Goal: Task Accomplishment & Management: Manage account settings

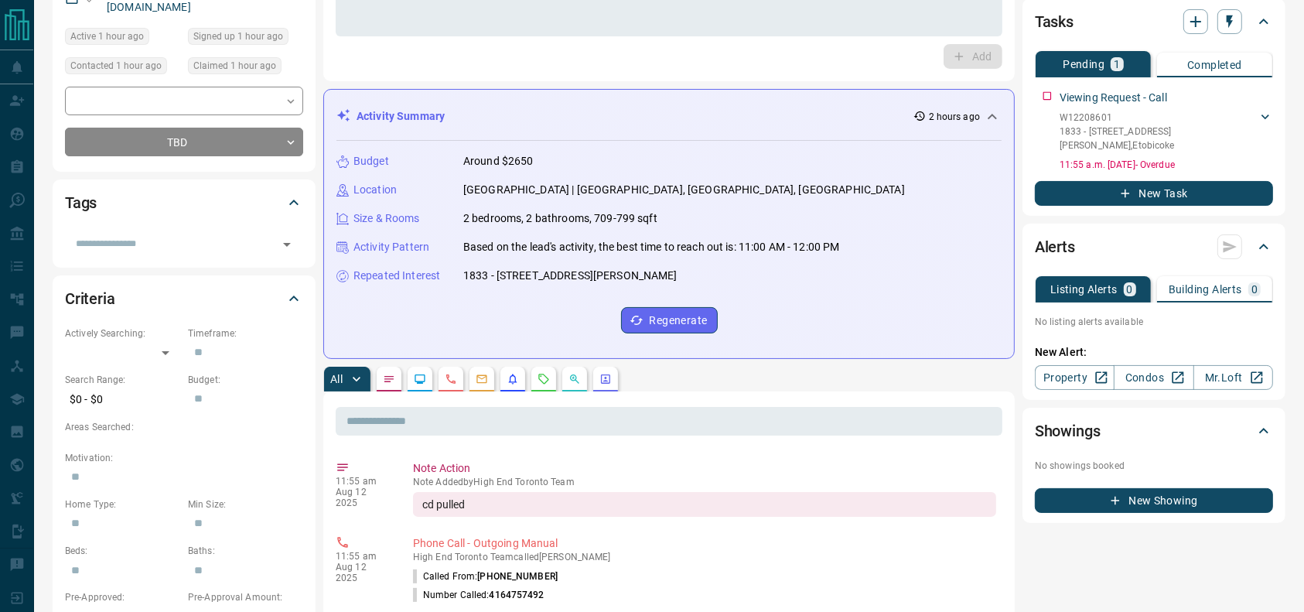
scroll to position [183, 0]
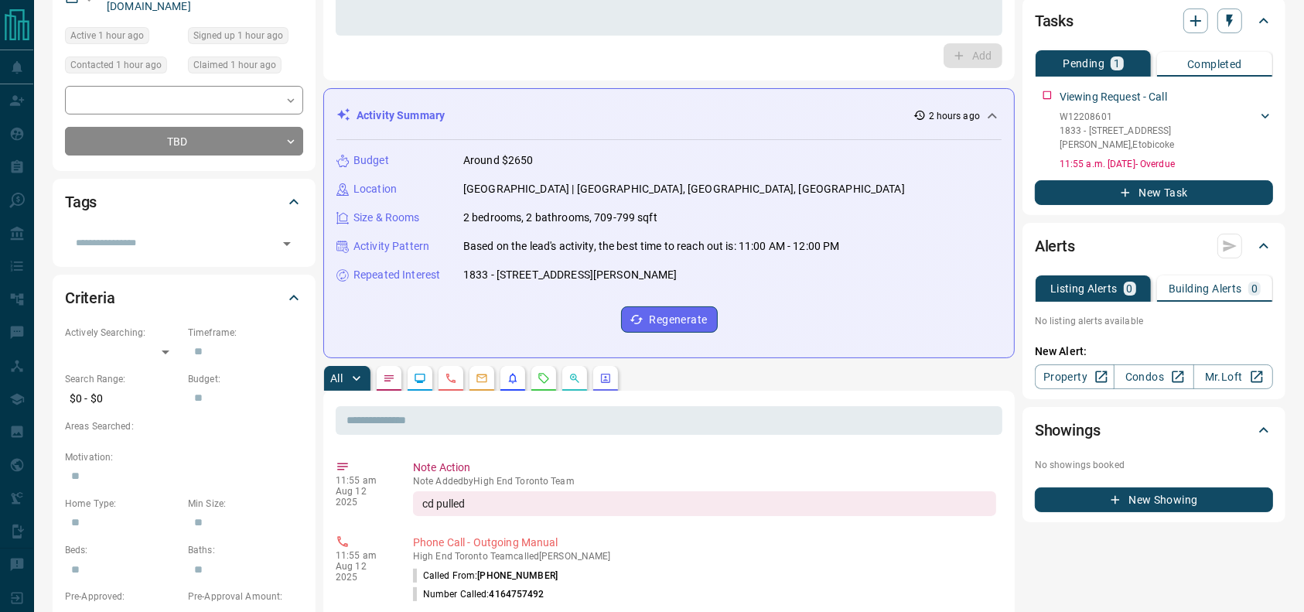
click at [543, 377] on icon "Requests" at bounding box center [544, 378] width 12 height 12
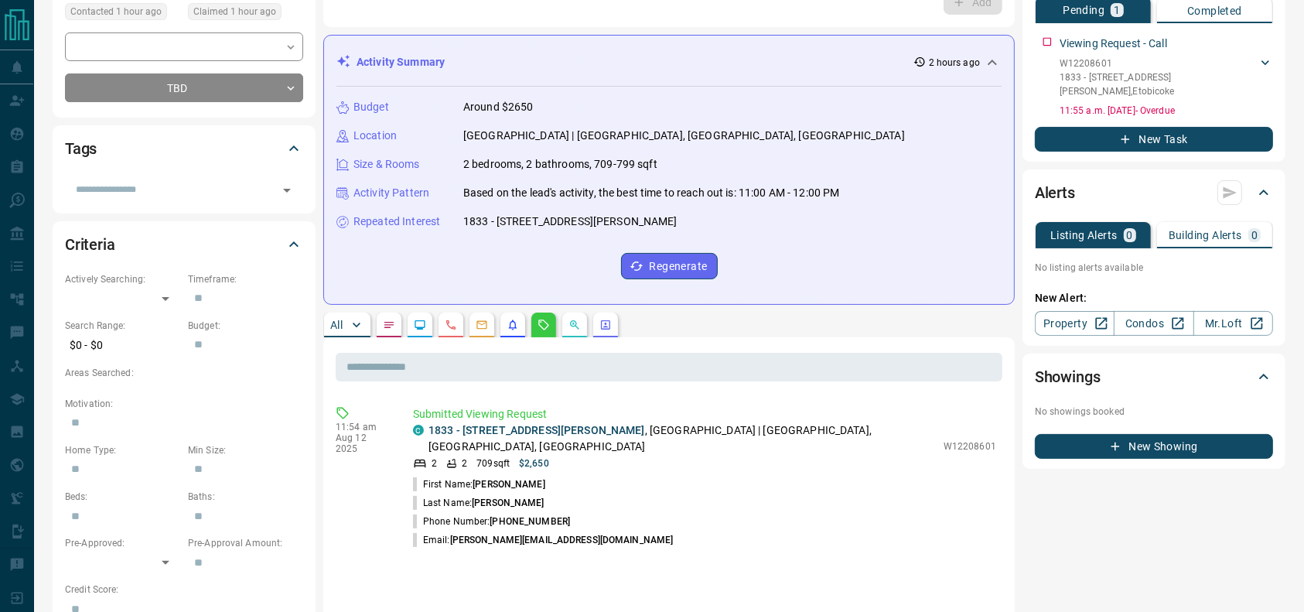
scroll to position [239, 0]
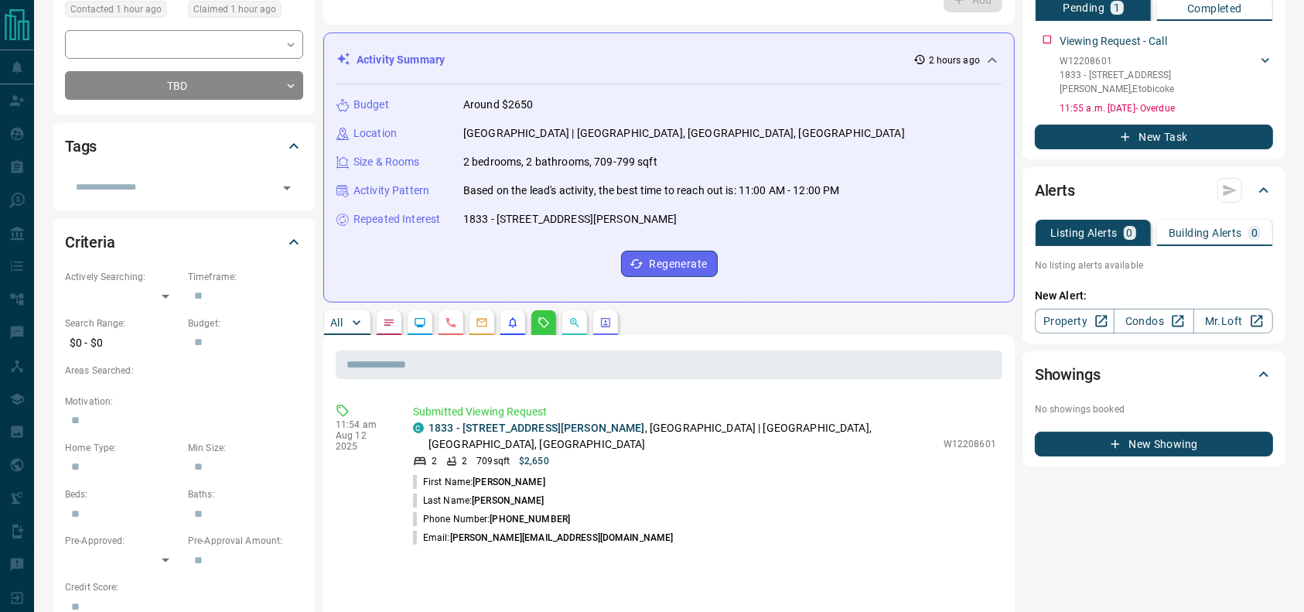
drag, startPoint x: 567, startPoint y: 296, endPoint x: 446, endPoint y: 176, distance: 170.7
click at [446, 176] on div "Budget Around $2650 Location [GEOGRAPHIC_DATA] | [GEOGRAPHIC_DATA], [GEOGRAPHIC…" at bounding box center [669, 186] width 665 height 205
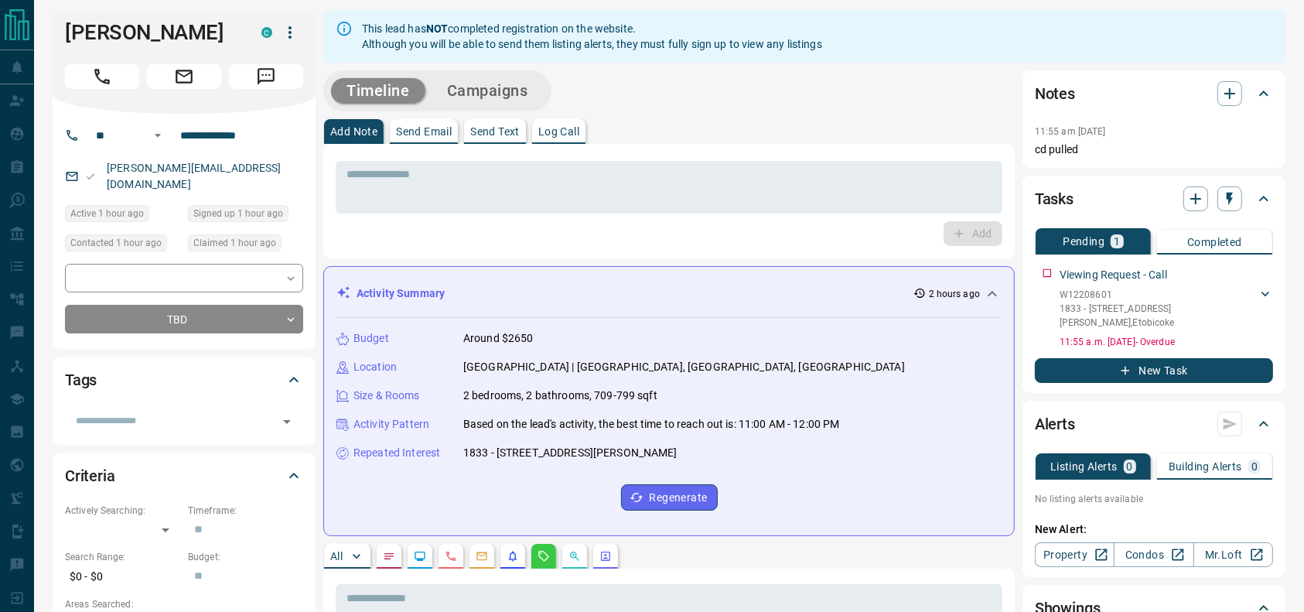
scroll to position [0, 0]
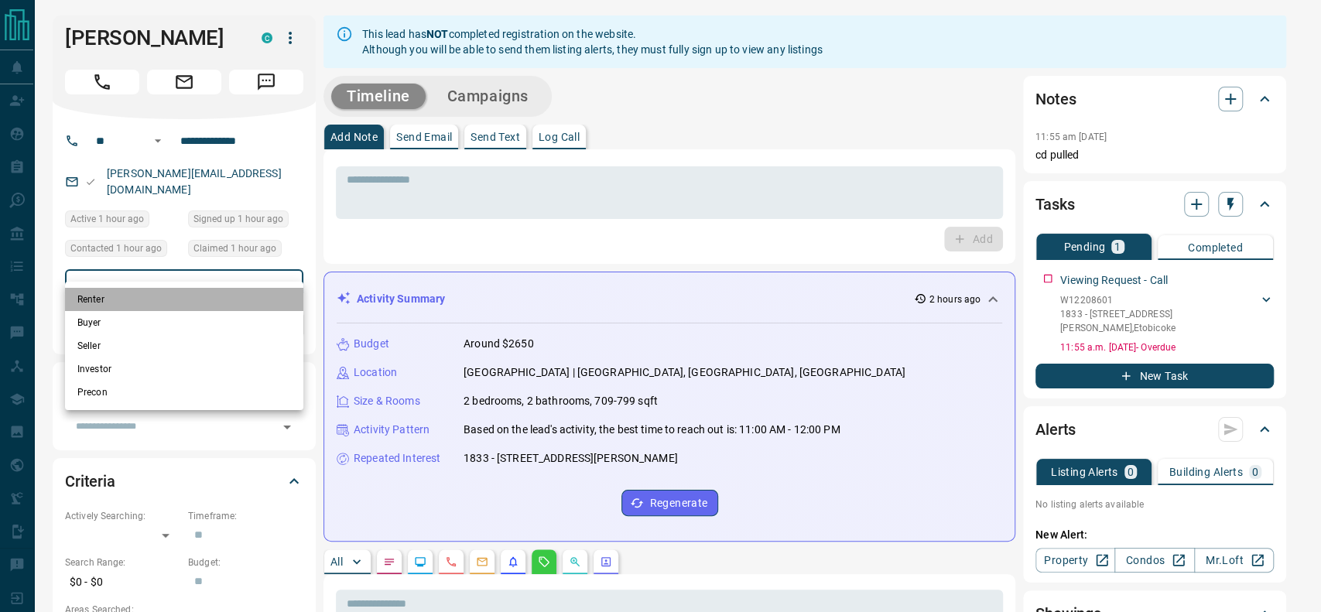
click at [137, 300] on li "Renter" at bounding box center [184, 299] width 238 height 23
type input "**********"
click at [402, 296] on div at bounding box center [660, 306] width 1321 height 612
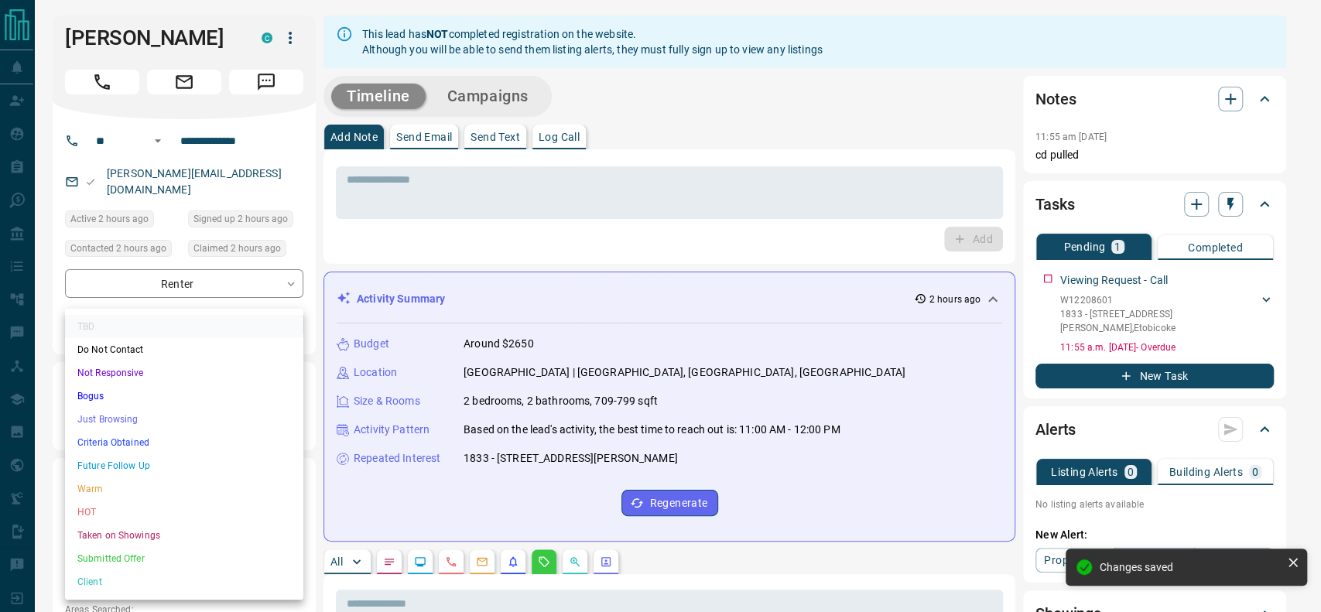
click at [191, 421] on li "Just Browsing" at bounding box center [184, 419] width 238 height 23
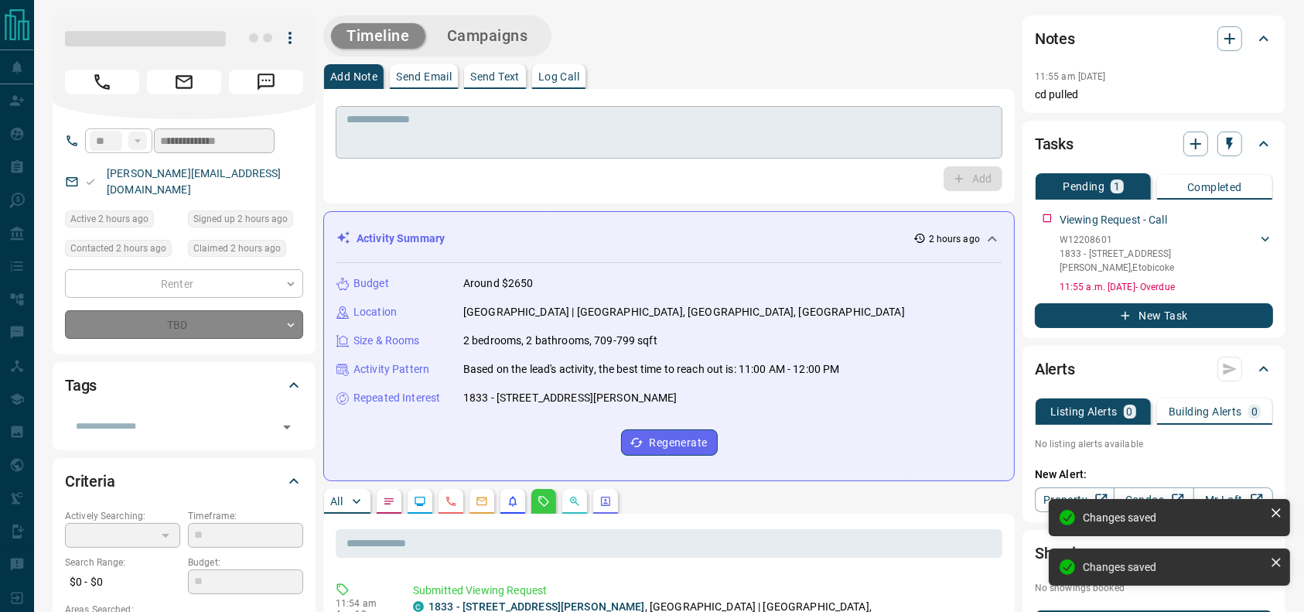
type input "*"
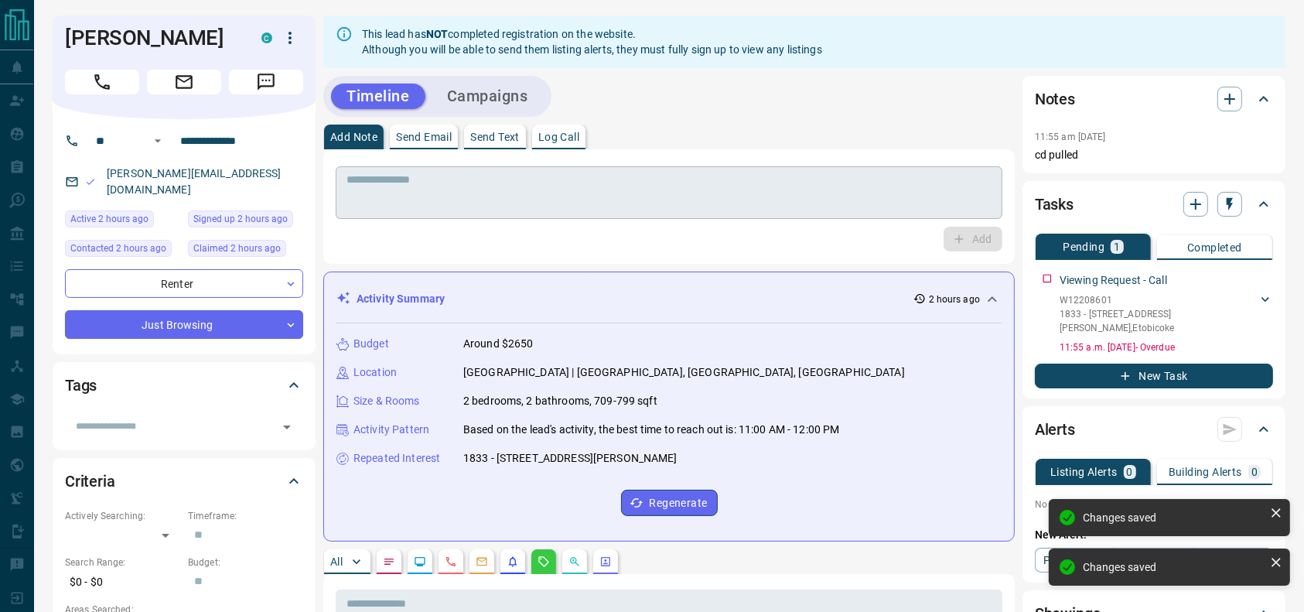
click at [563, 203] on textarea at bounding box center [669, 192] width 645 height 39
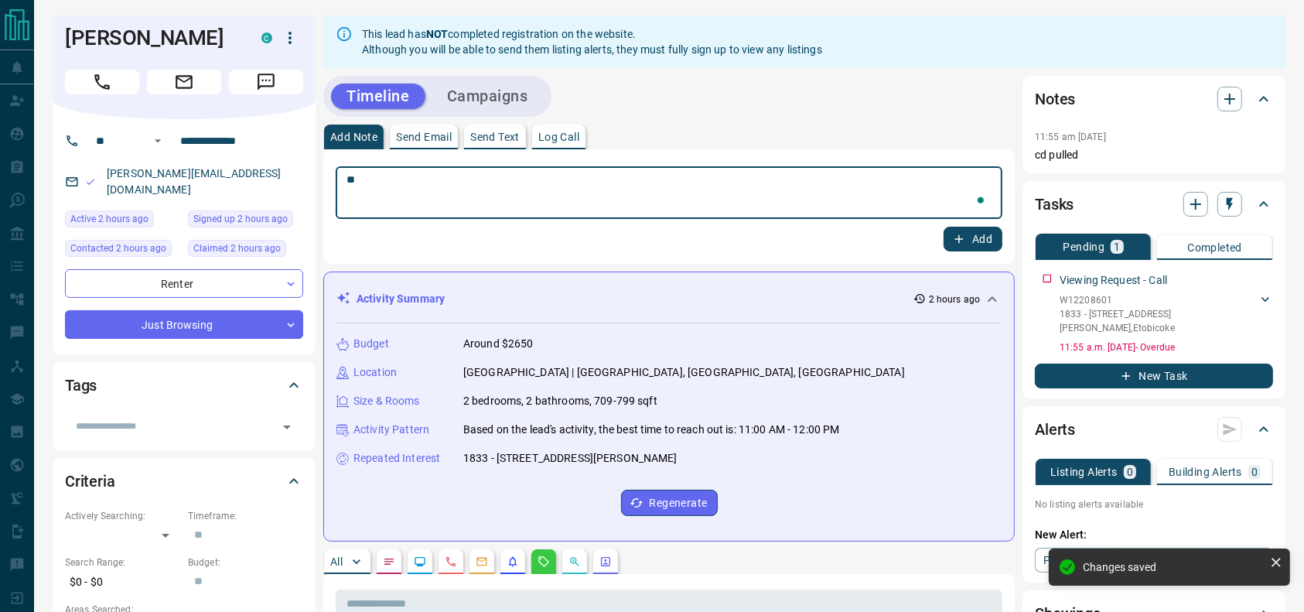
type textarea "*"
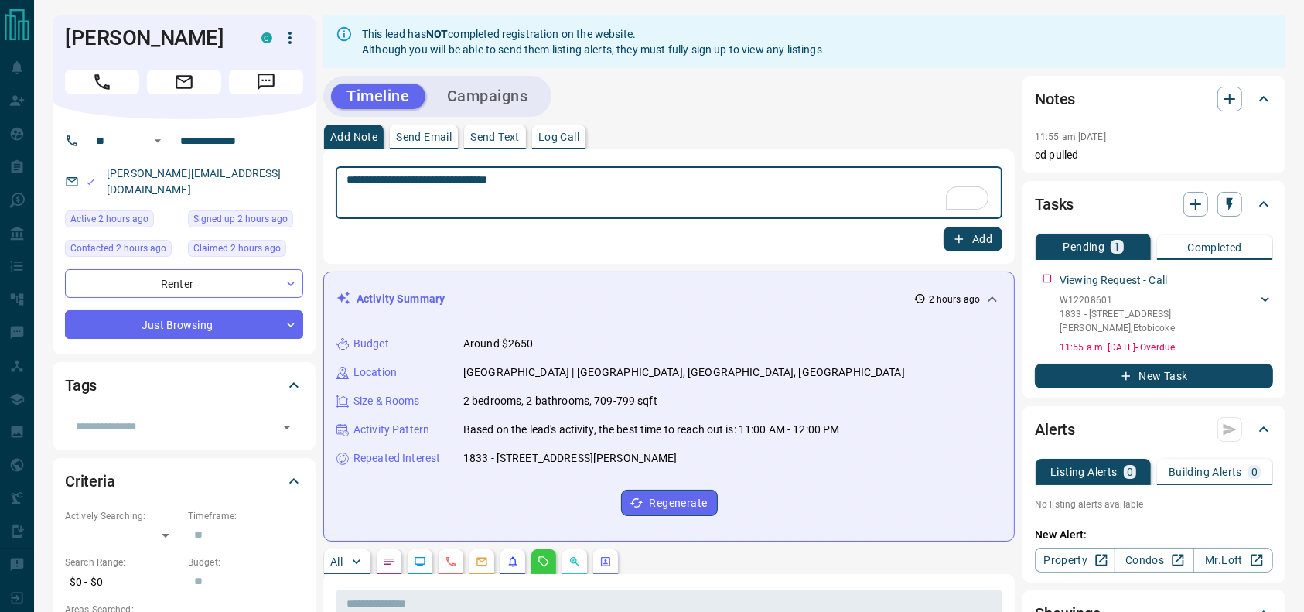
type textarea "**********"
click at [971, 241] on button "Add" at bounding box center [973, 239] width 59 height 25
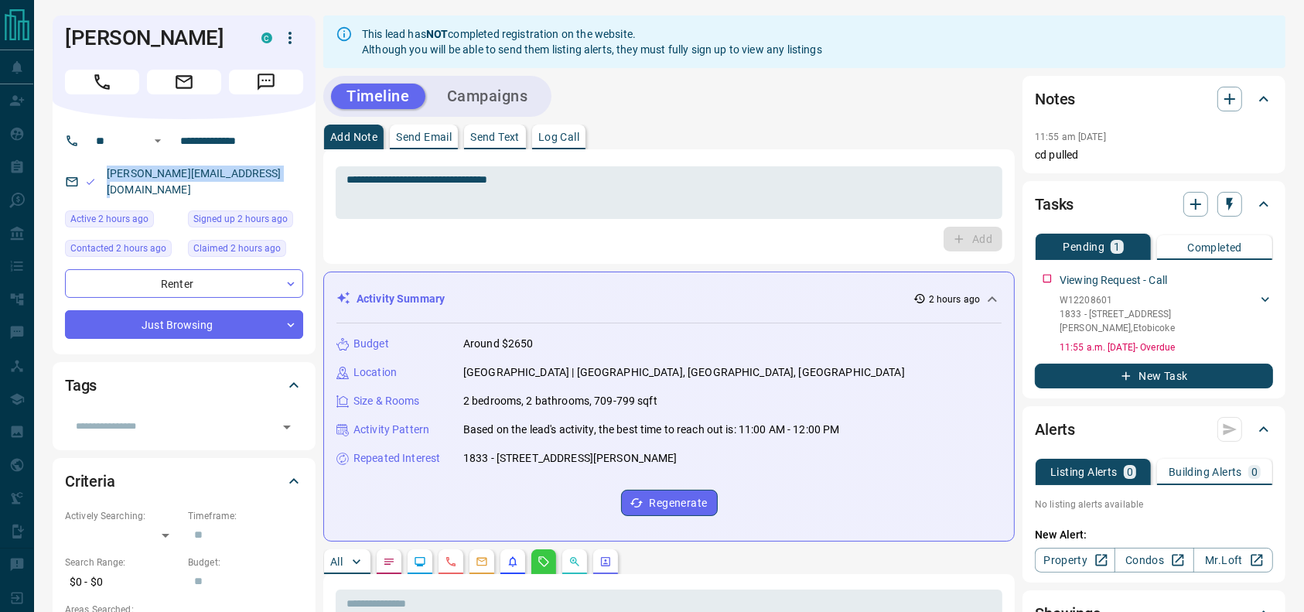
drag, startPoint x: 273, startPoint y: 179, endPoint x: 104, endPoint y: 183, distance: 168.7
click at [104, 183] on p "[PERSON_NAME][EMAIL_ADDRESS][DOMAIN_NAME]" at bounding box center [202, 182] width 201 height 42
copy link "[PERSON_NAME][EMAIL_ADDRESS][DOMAIN_NAME]"
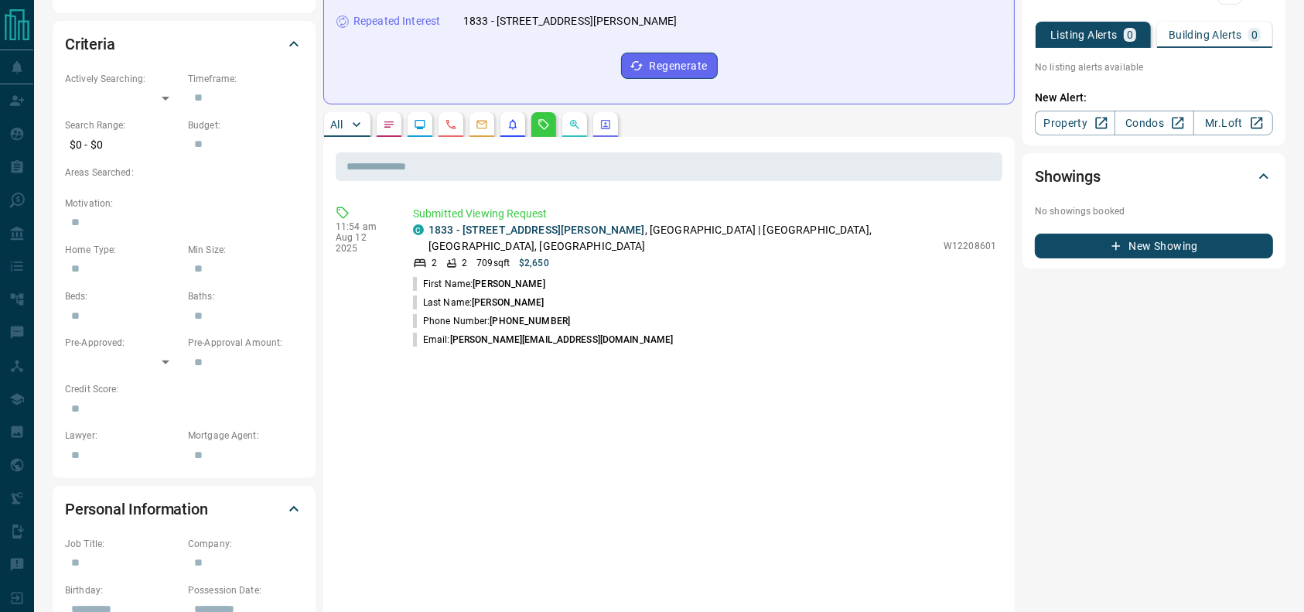
scroll to position [443, 0]
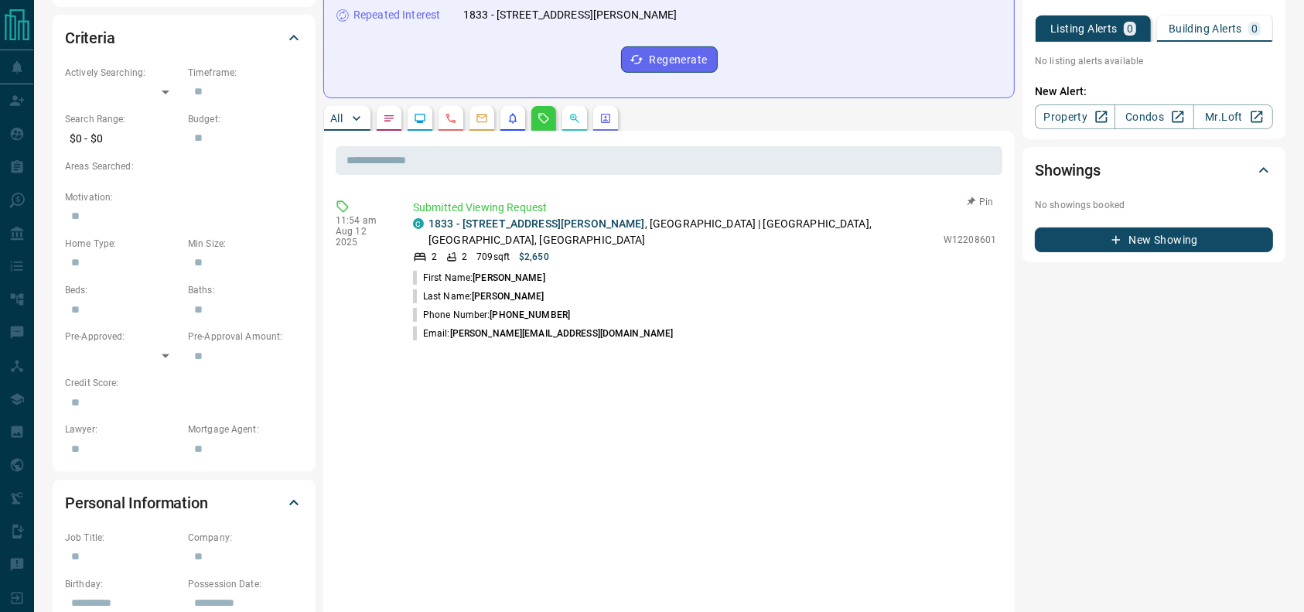
click at [656, 214] on p "Submitted Viewing Request" at bounding box center [704, 208] width 583 height 16
click at [657, 217] on p "1833 - [STREET_ADDRESS][PERSON_NAME]" at bounding box center [682, 232] width 507 height 32
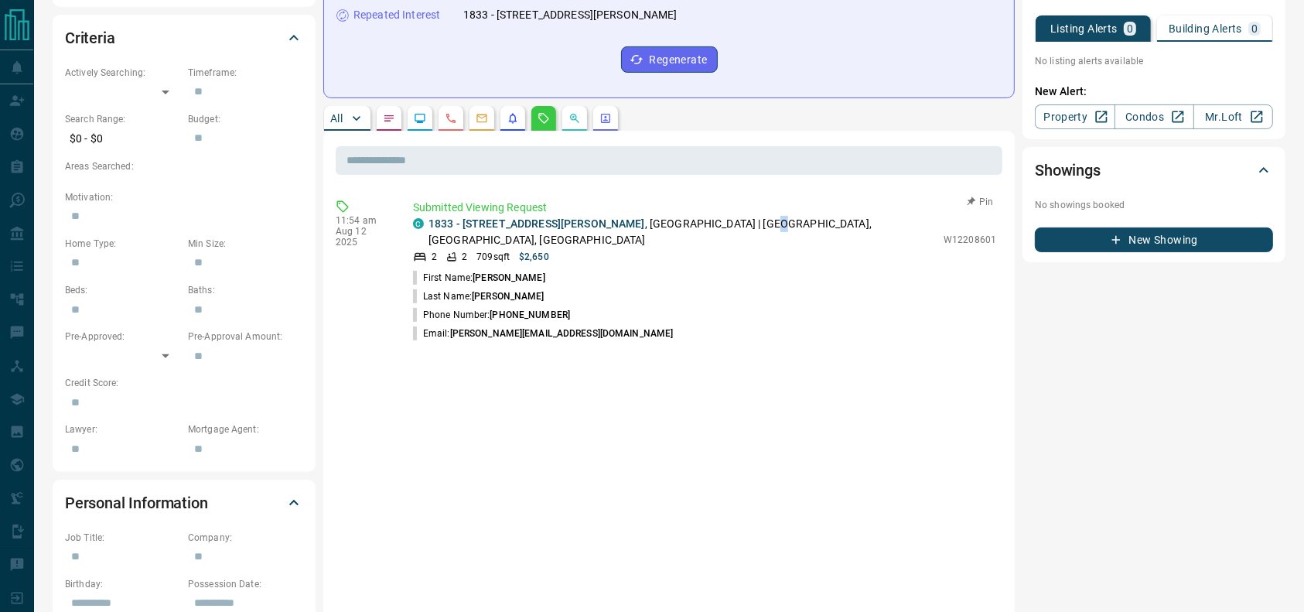
click at [657, 217] on p "1833 - [STREET_ADDRESS][PERSON_NAME]" at bounding box center [682, 232] width 507 height 32
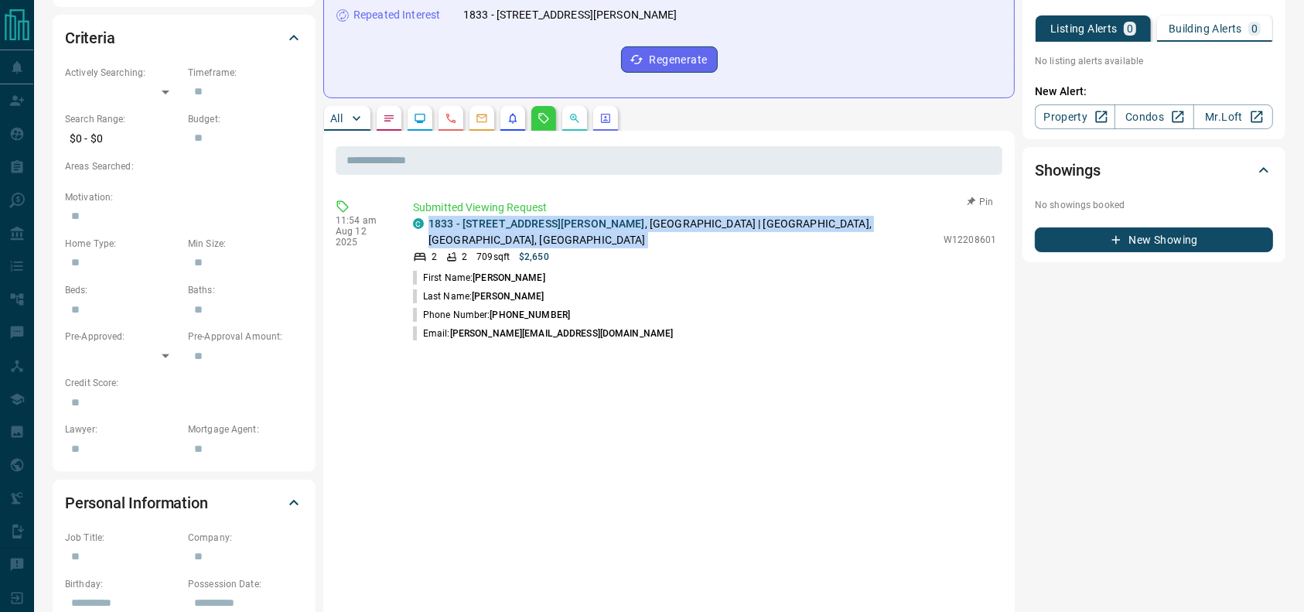
copy div "1833 - [STREET_ADDRESS][PERSON_NAME]"
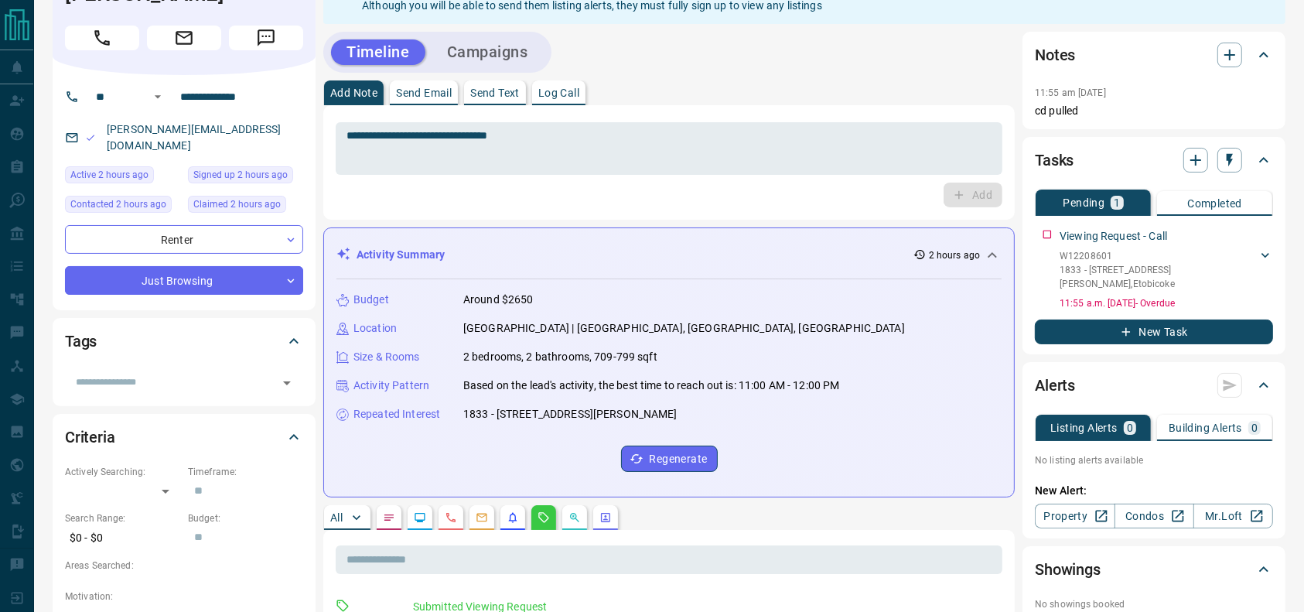
scroll to position [0, 0]
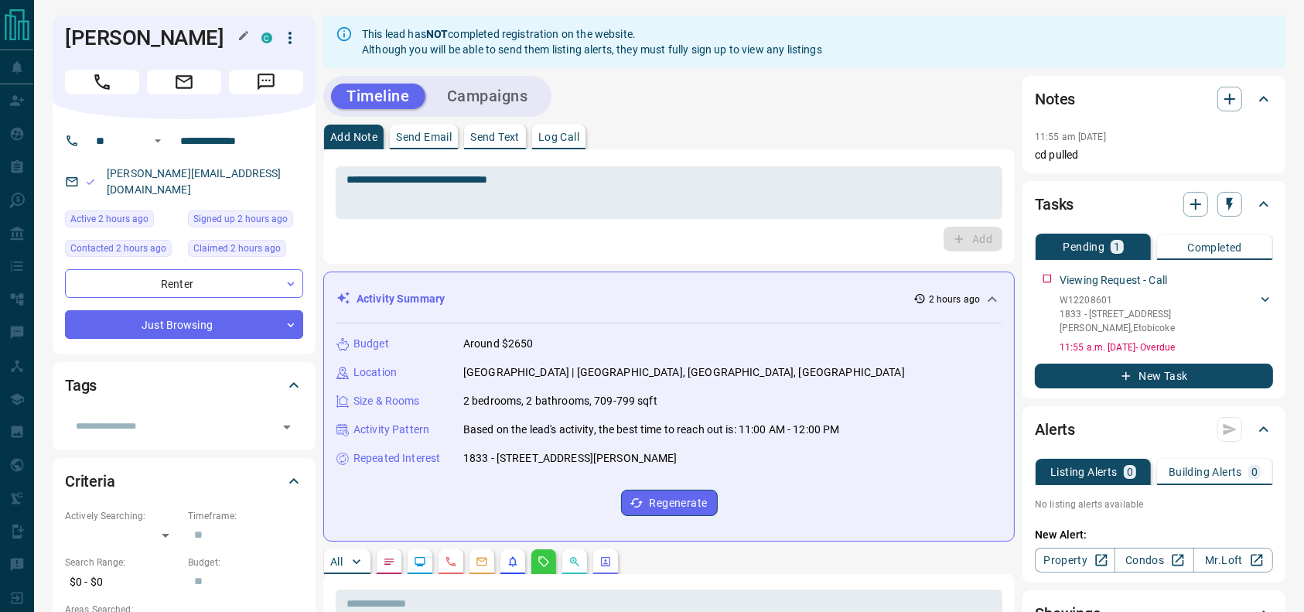
click at [172, 41] on h1 "[PERSON_NAME]" at bounding box center [151, 38] width 173 height 25
copy div "[PERSON_NAME] C"
click at [262, 131] on input "**********" at bounding box center [234, 140] width 121 height 25
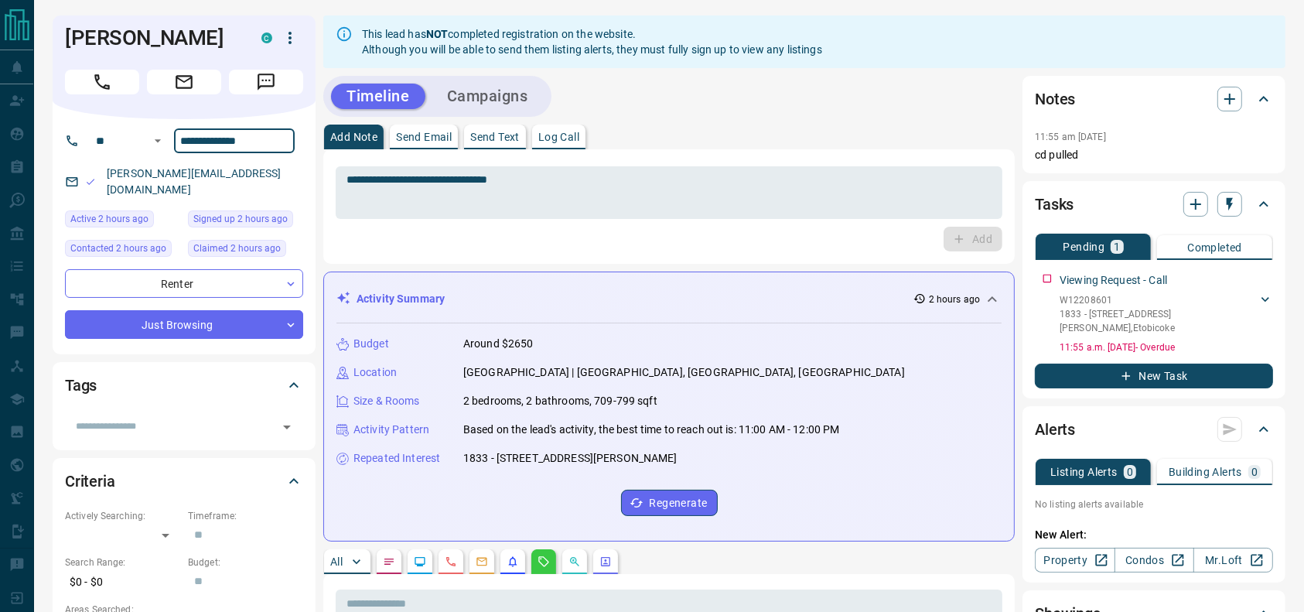
click at [261, 131] on input "**********" at bounding box center [234, 140] width 121 height 25
click at [672, 611] on html "**********" at bounding box center [652, 306] width 1304 height 612
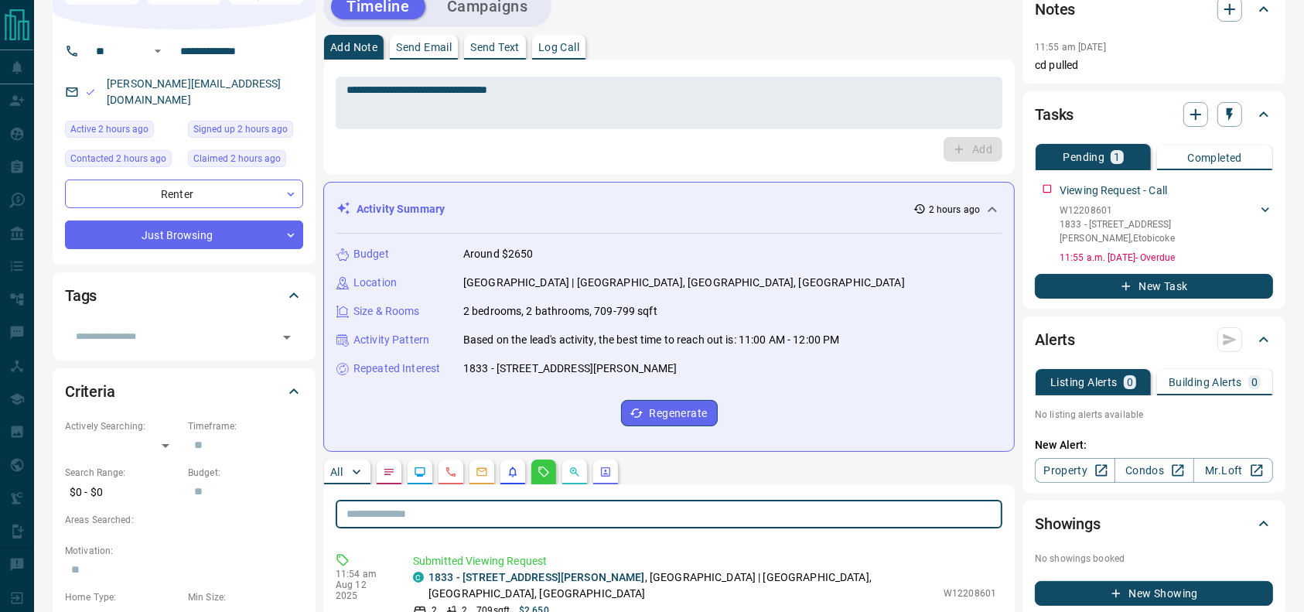
scroll to position [94, 0]
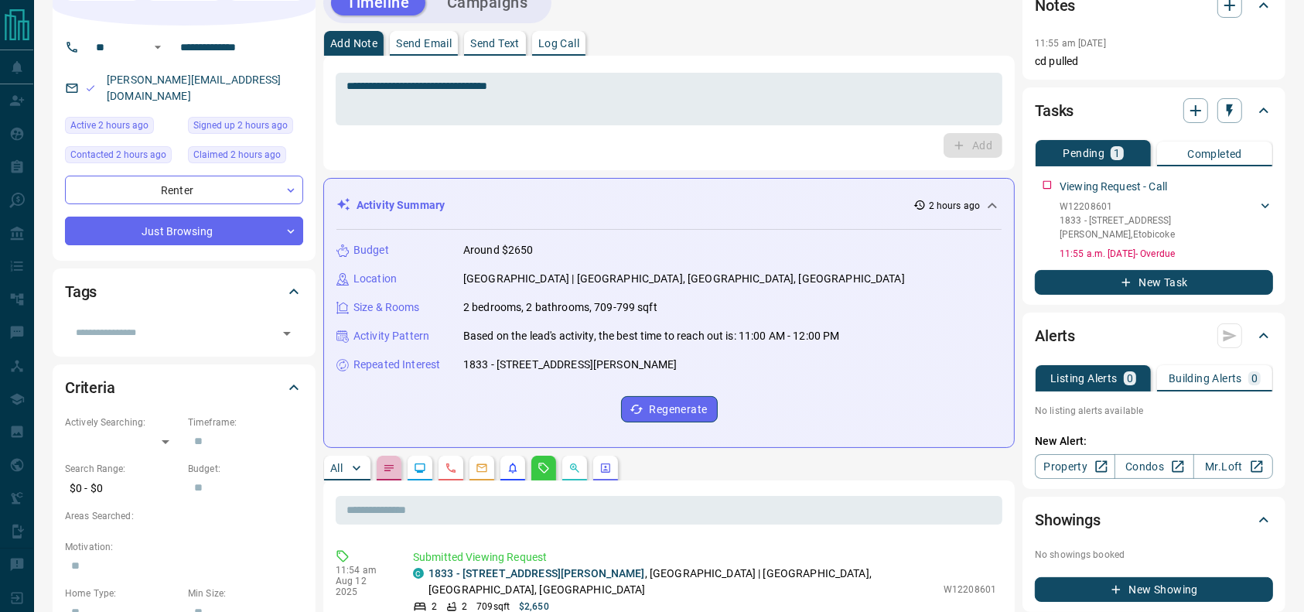
click at [383, 467] on button "button" at bounding box center [389, 468] width 25 height 25
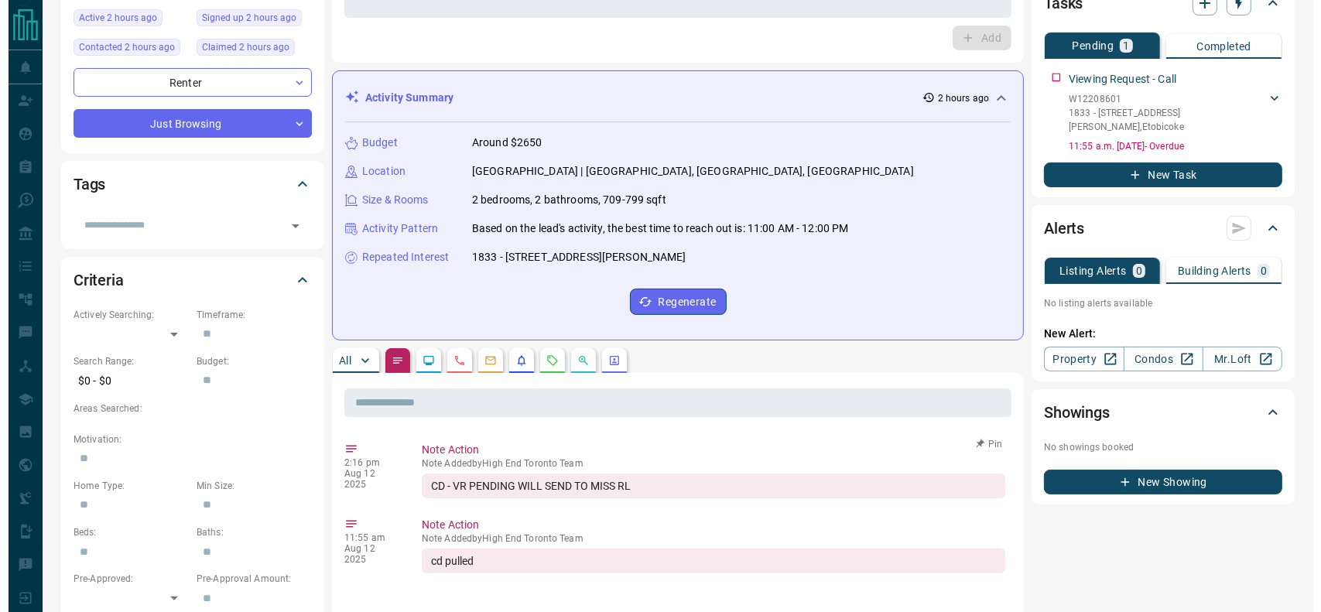
scroll to position [0, 0]
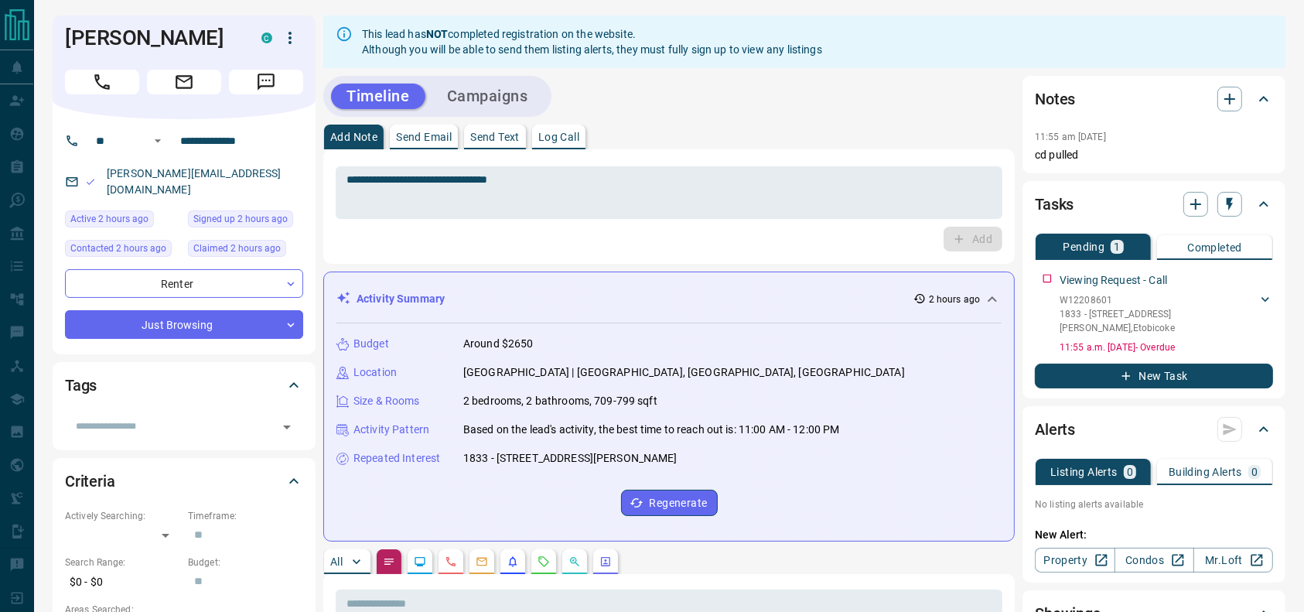
click at [294, 34] on icon "button" at bounding box center [290, 38] width 19 height 19
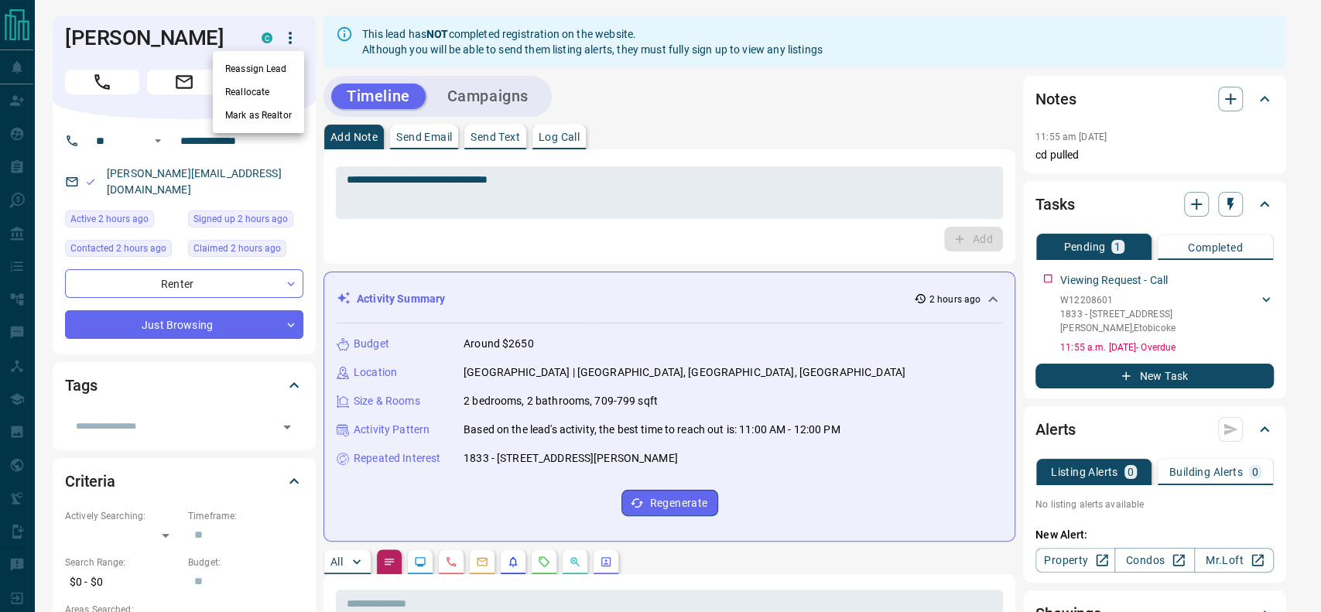
click at [268, 76] on li "Reassign Lead" at bounding box center [258, 68] width 91 height 23
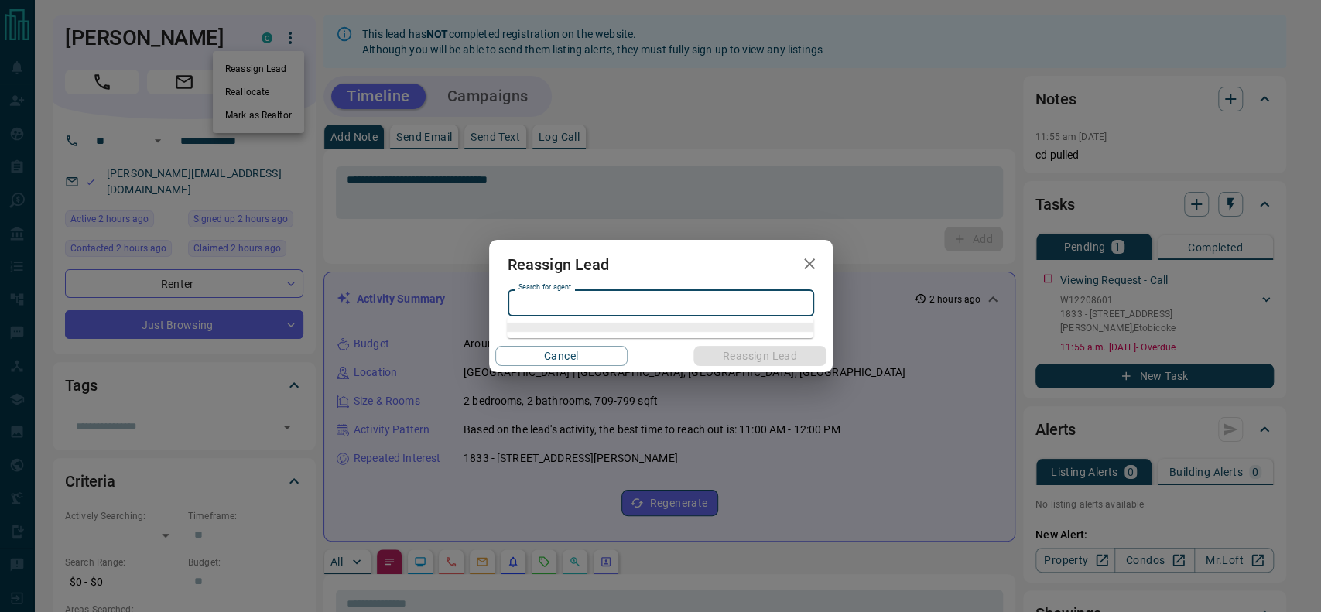
click at [530, 294] on input "Search for agent" at bounding box center [659, 302] width 295 height 17
click at [602, 333] on li "[PERSON_NAME]" at bounding box center [660, 334] width 306 height 23
type input "**********"
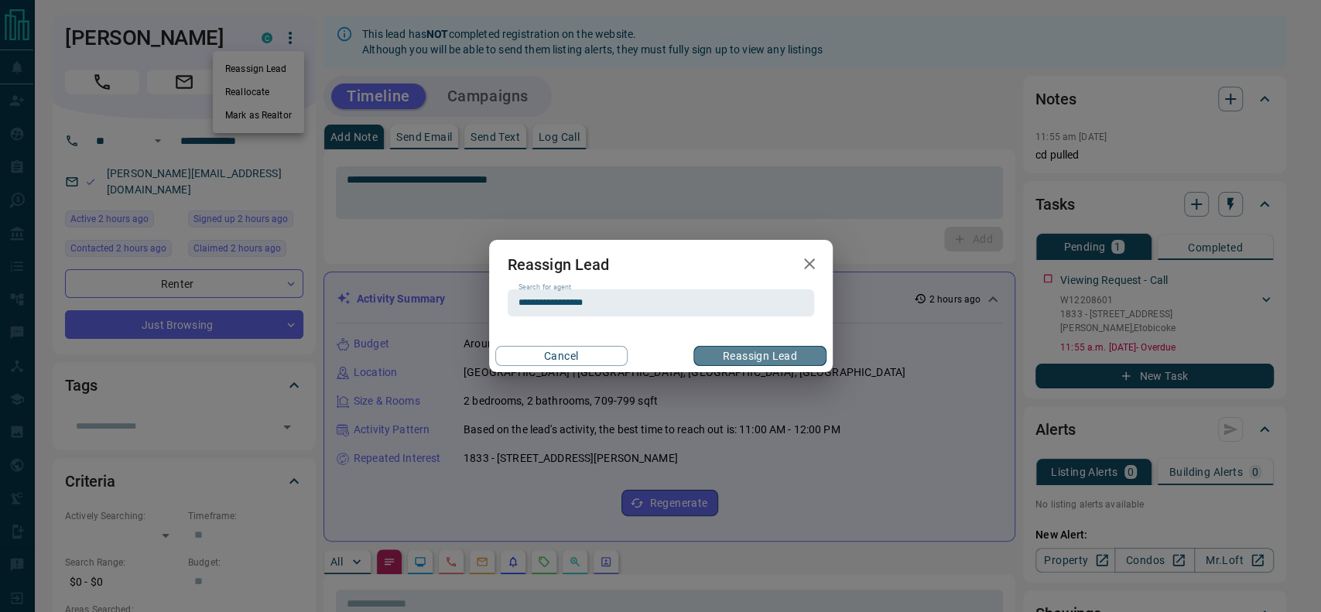
click at [749, 347] on button "Reassign Lead" at bounding box center [759, 356] width 132 height 20
